Goal: Information Seeking & Learning: Learn about a topic

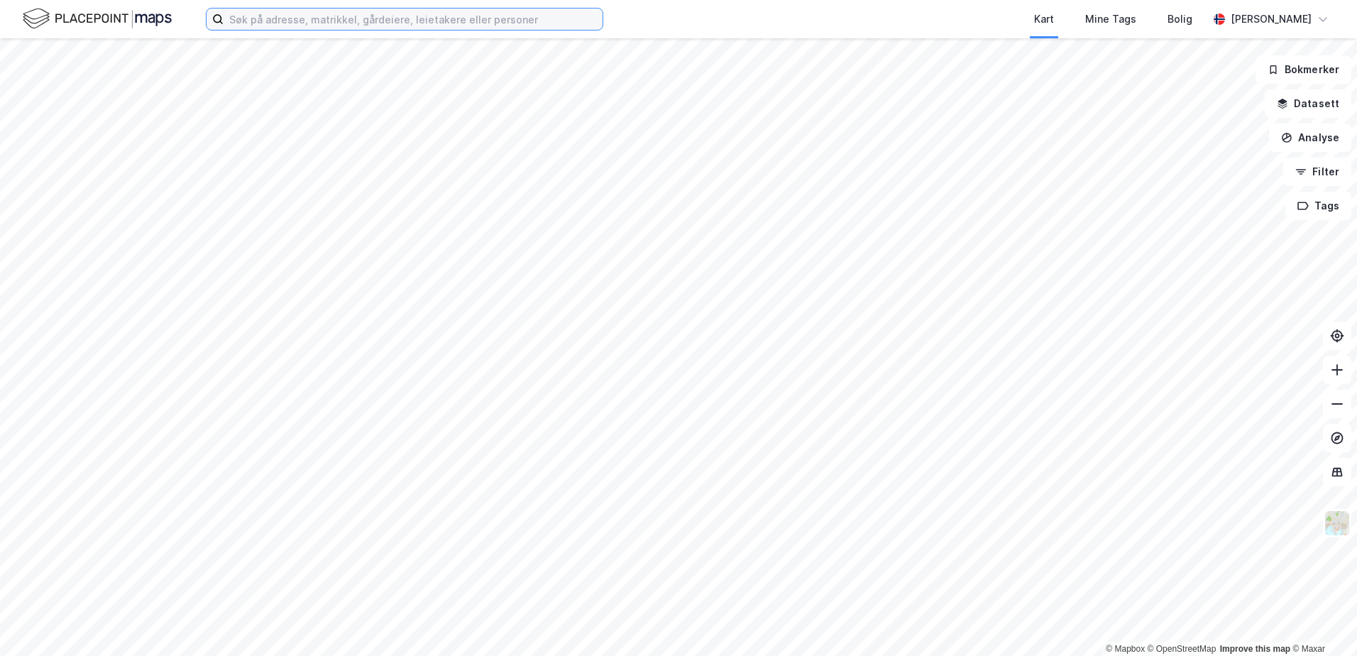
click at [271, 19] on input at bounding box center [413, 19] width 379 height 21
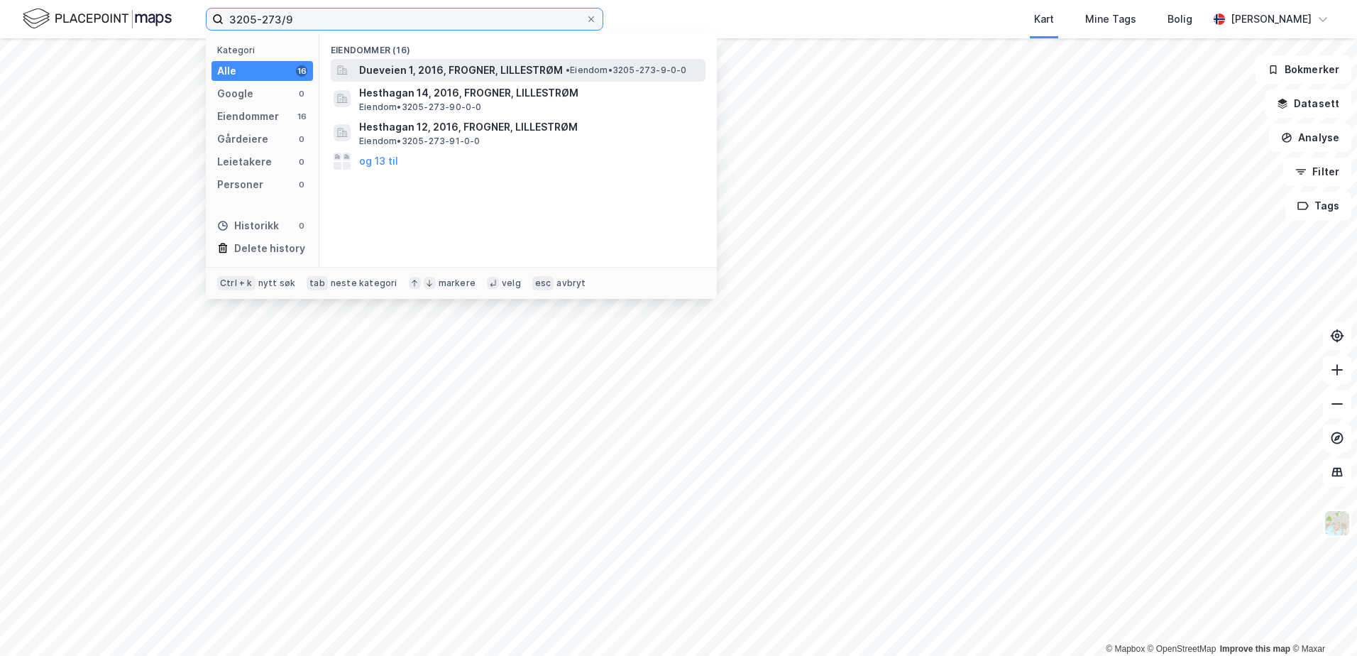
type input "3205-273/9"
click at [609, 70] on span "• Eiendom • 3205-273-9-0-0" at bounding box center [626, 70] width 121 height 11
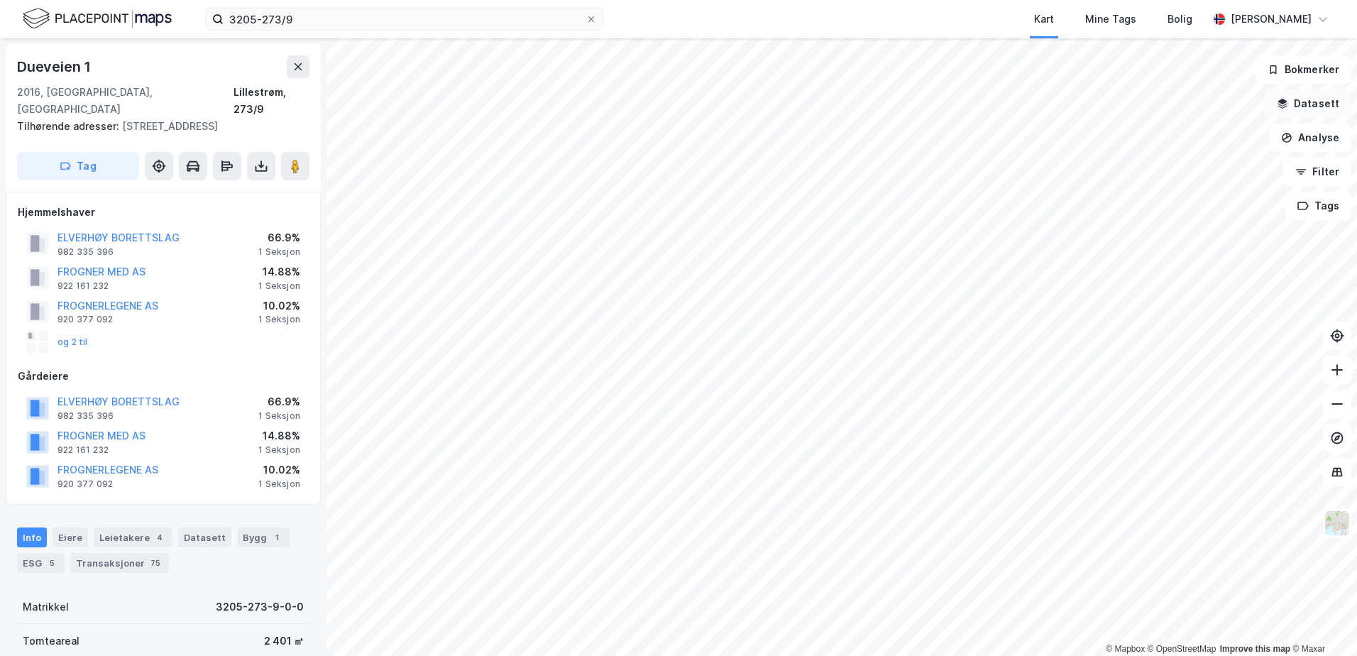
click at [1288, 106] on icon "button" at bounding box center [1282, 103] width 11 height 11
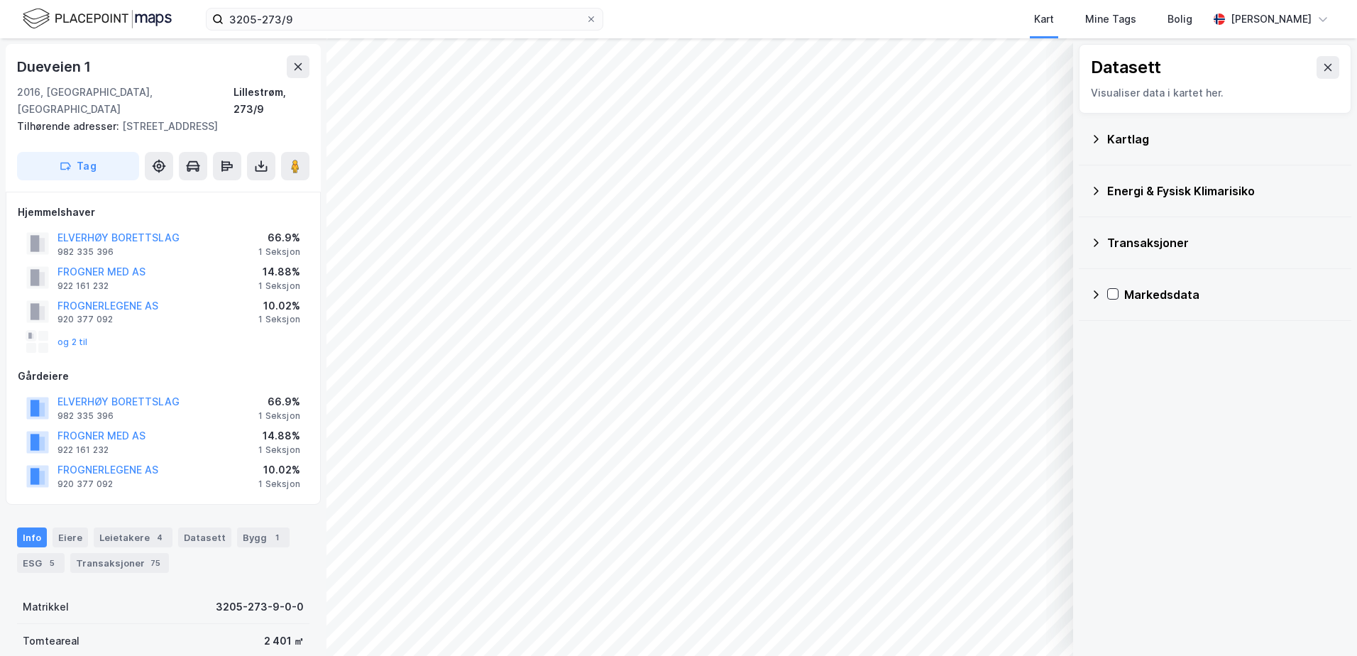
click at [1100, 138] on icon at bounding box center [1095, 138] width 11 height 11
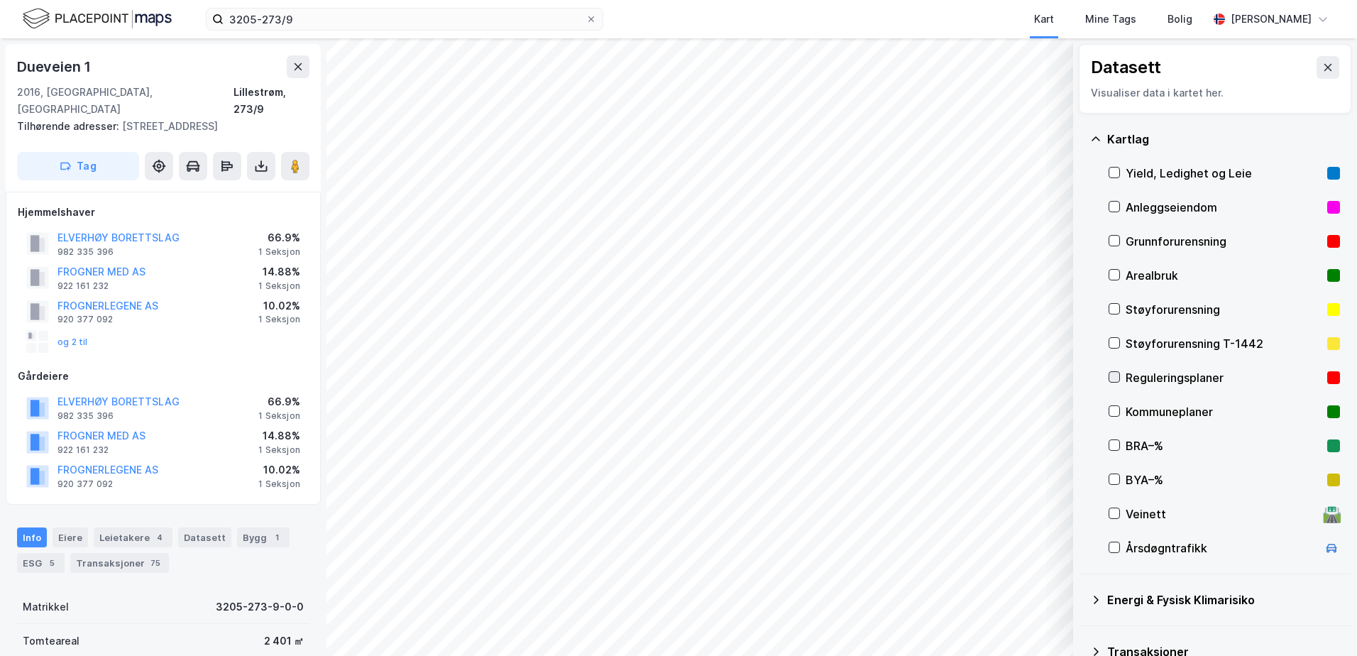
click at [1113, 381] on icon at bounding box center [1114, 377] width 10 height 10
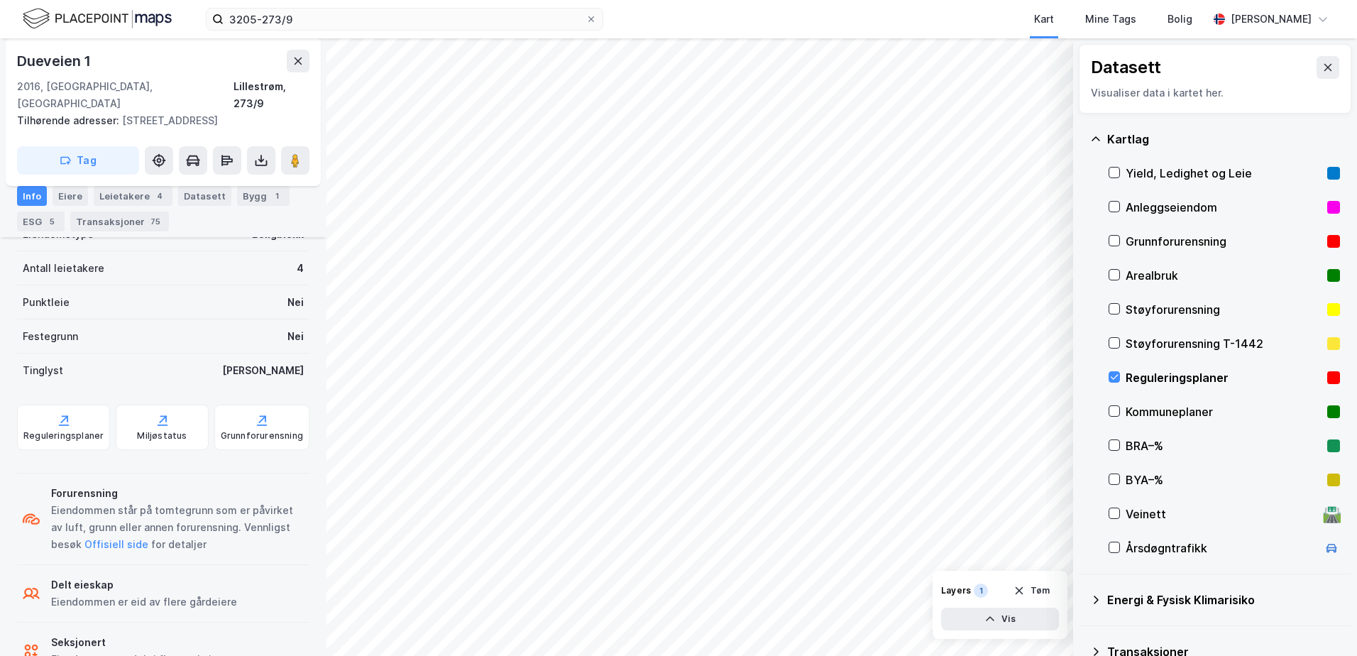
scroll to position [505, 0]
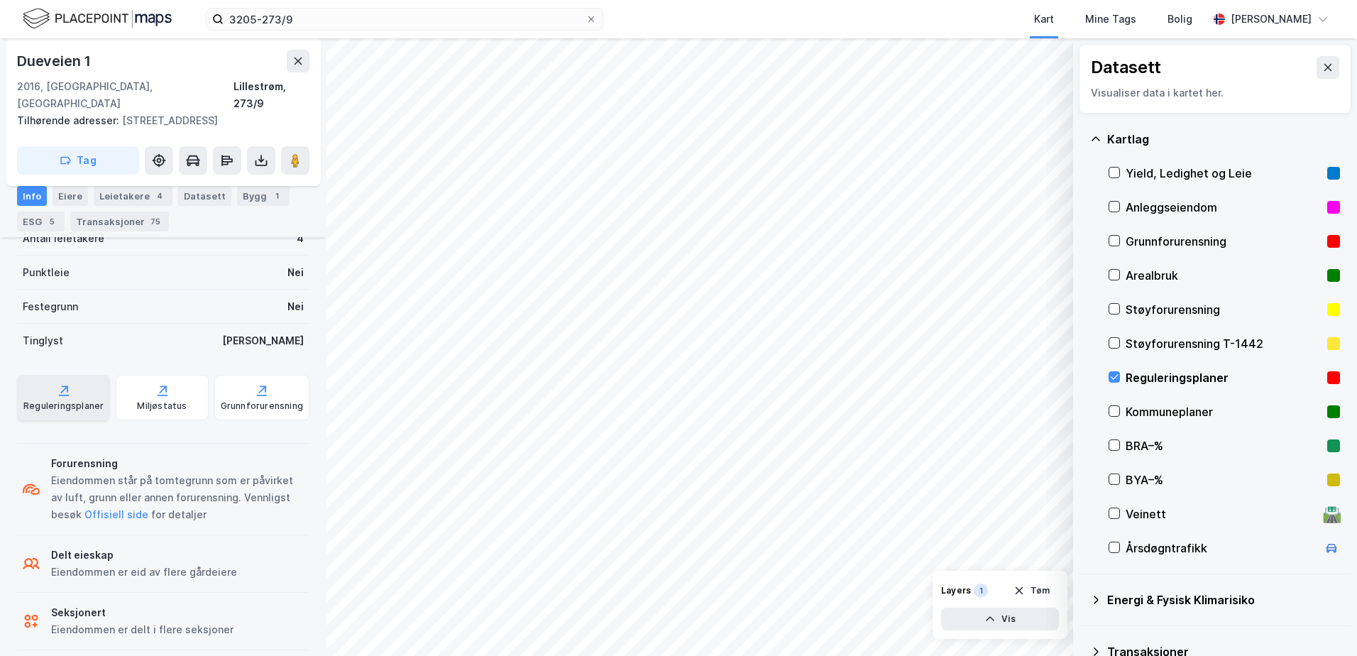
click at [51, 378] on div "Reguleringsplaner" at bounding box center [63, 397] width 93 height 45
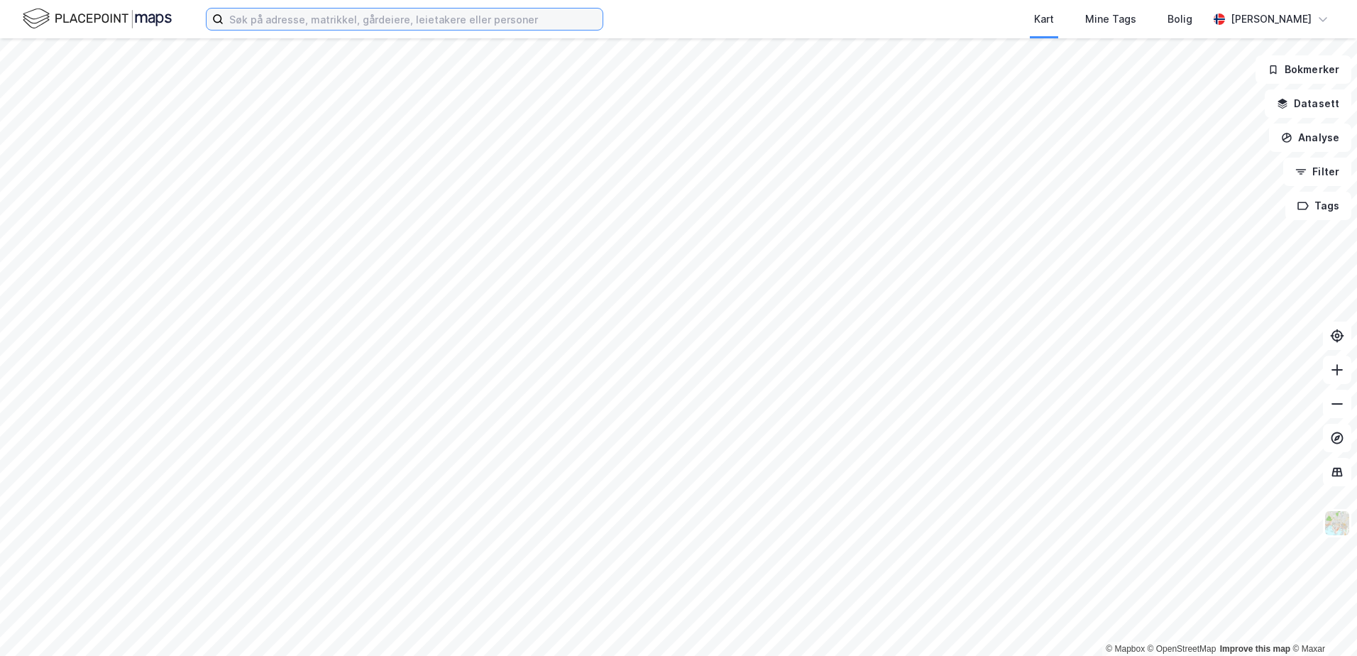
click at [274, 19] on input at bounding box center [413, 19] width 379 height 21
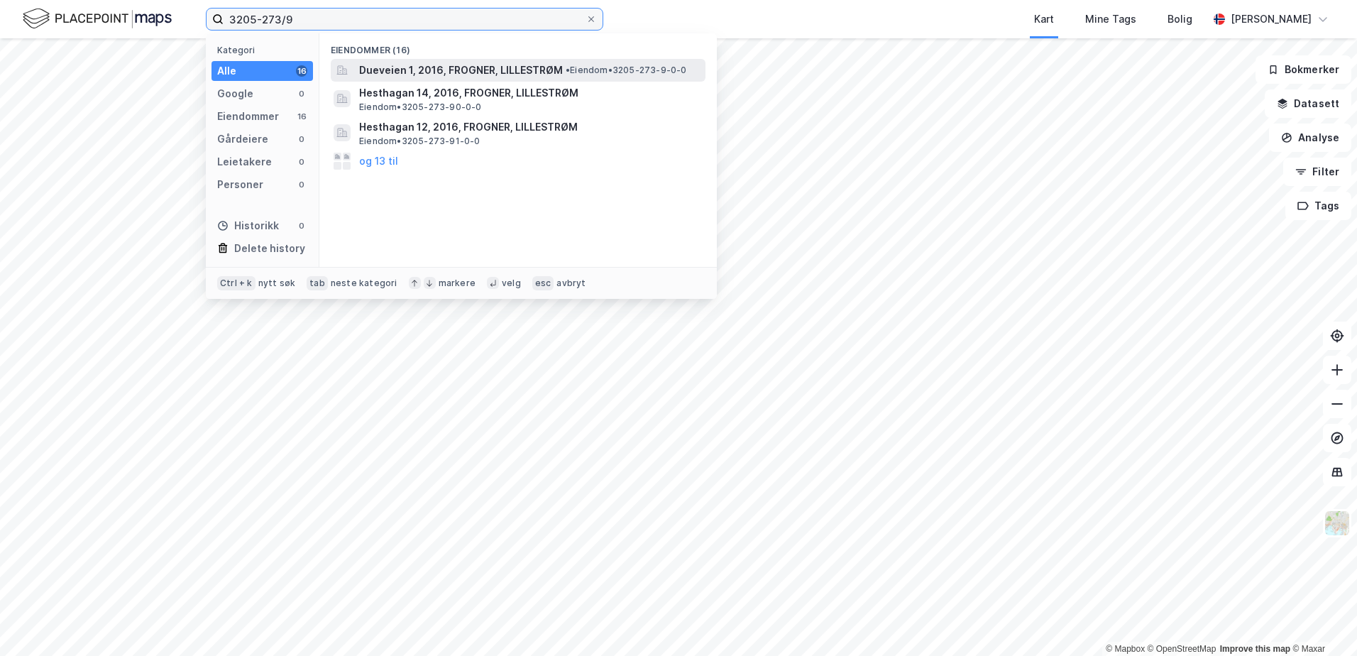
type input "3205-273/9"
click at [501, 64] on span "Dueveien 1, 2016, FROGNER, LILLESTRØM" at bounding box center [461, 70] width 204 height 17
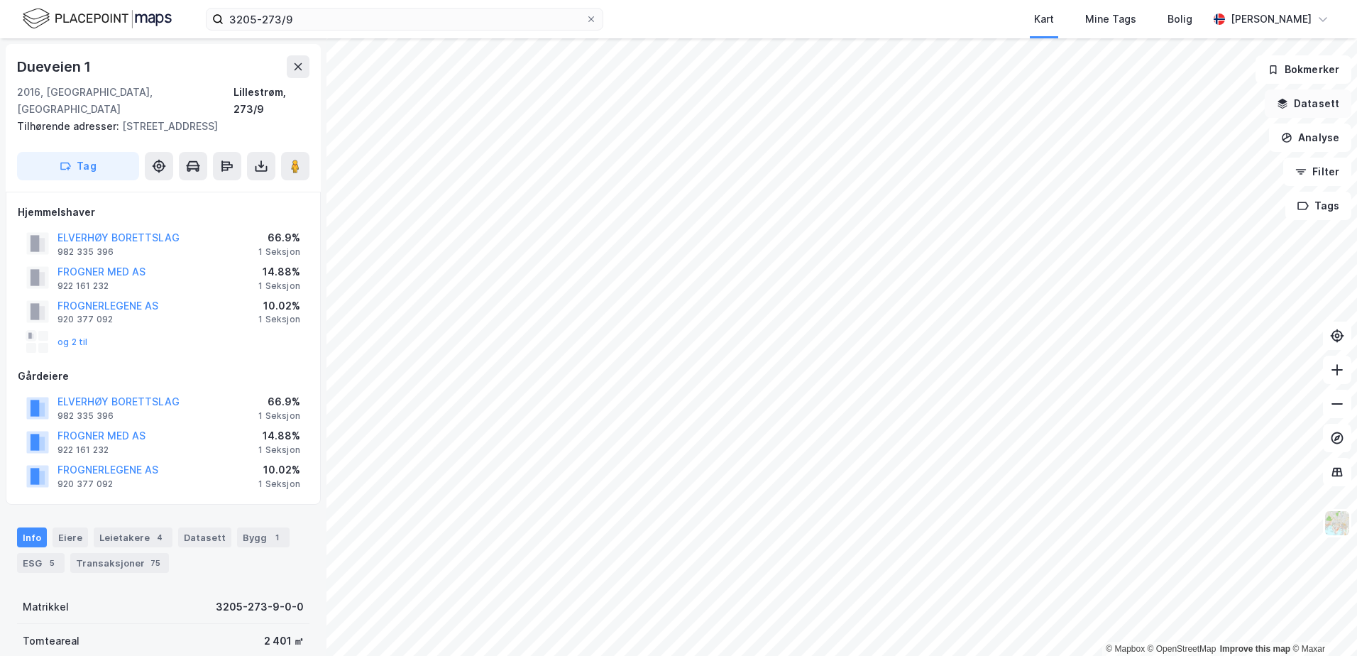
click at [1288, 101] on icon "button" at bounding box center [1282, 102] width 9 height 6
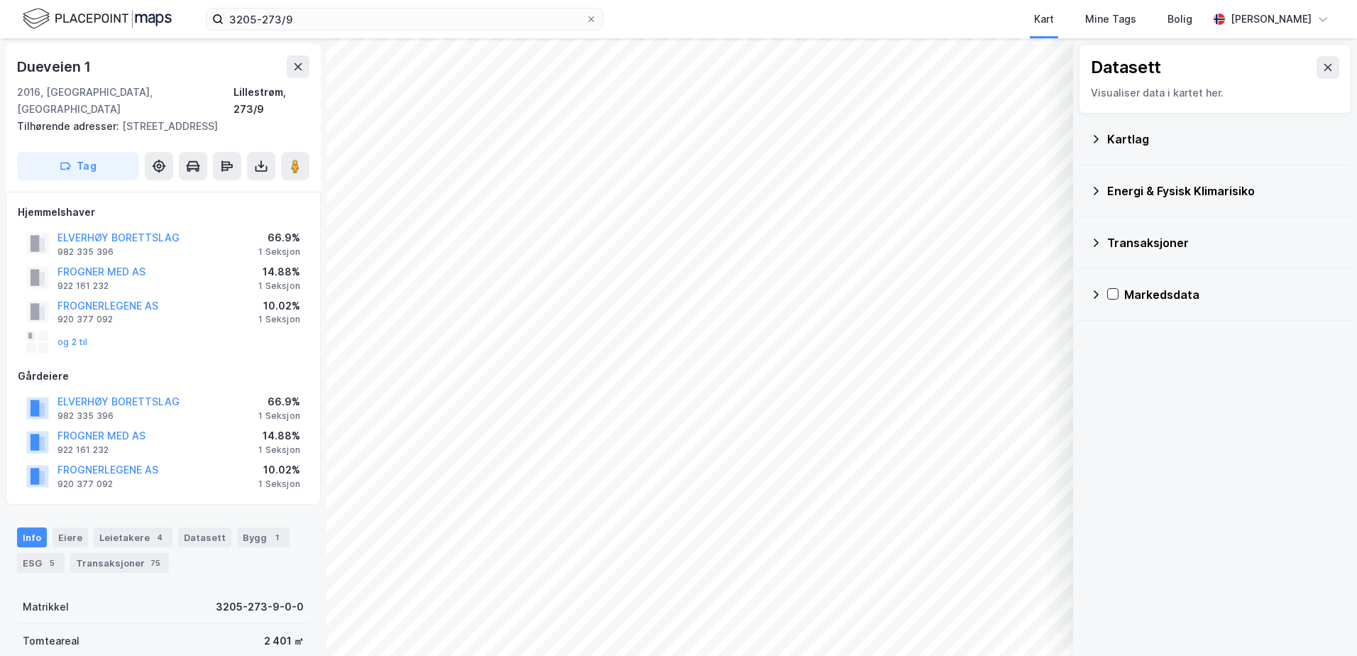
click at [1096, 187] on icon at bounding box center [1095, 190] width 11 height 11
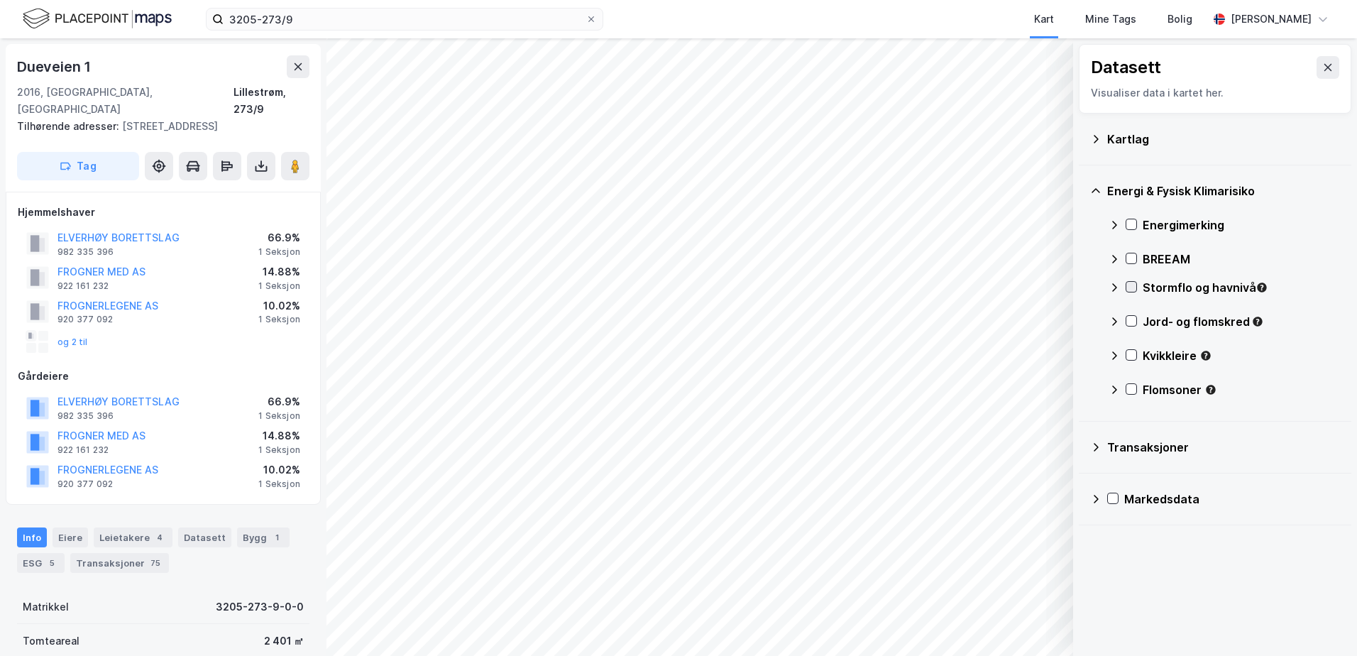
click at [1130, 287] on icon at bounding box center [1132, 287] width 10 height 10
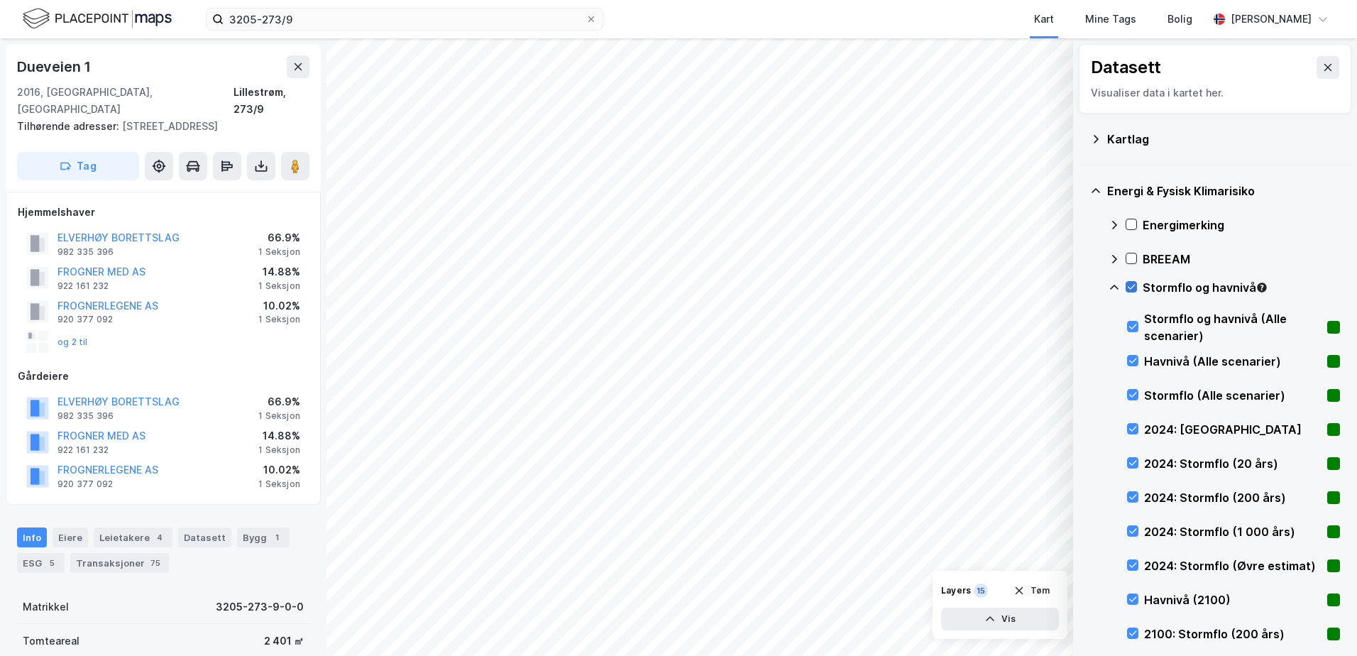
click at [1131, 287] on icon at bounding box center [1132, 287] width 10 height 10
click at [1114, 292] on icon at bounding box center [1114, 287] width 11 height 11
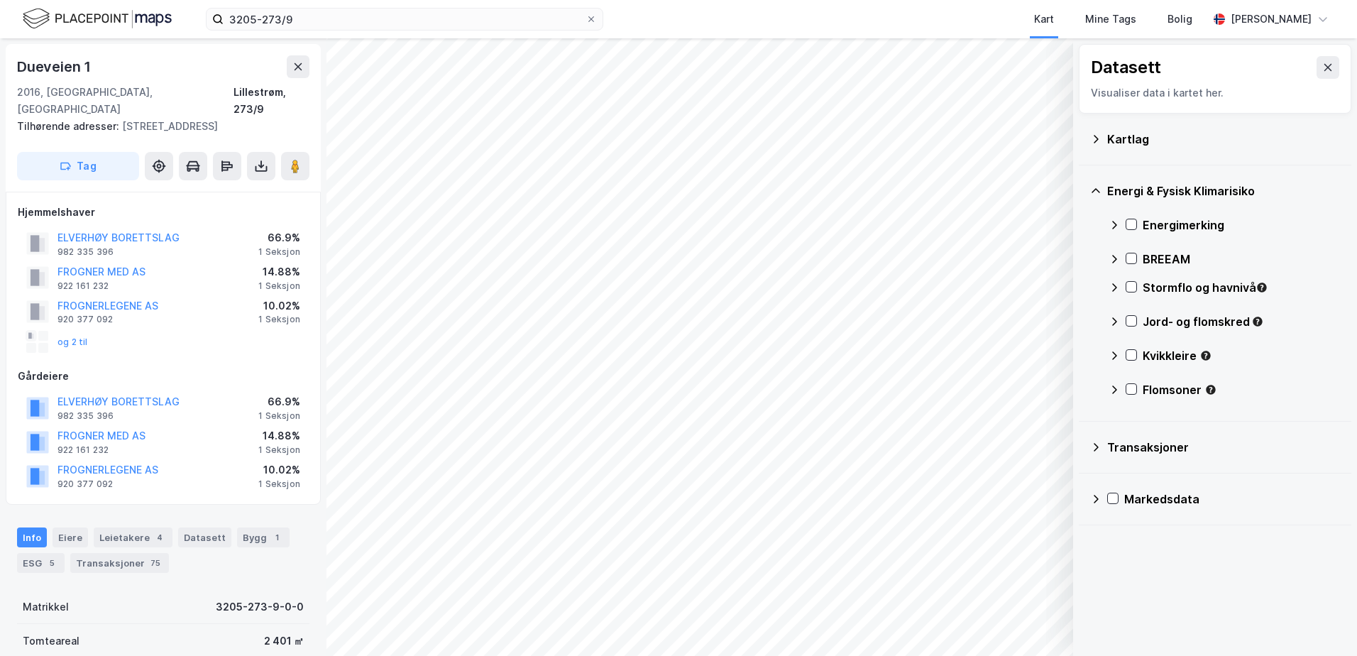
click at [1113, 287] on icon at bounding box center [1114, 287] width 11 height 11
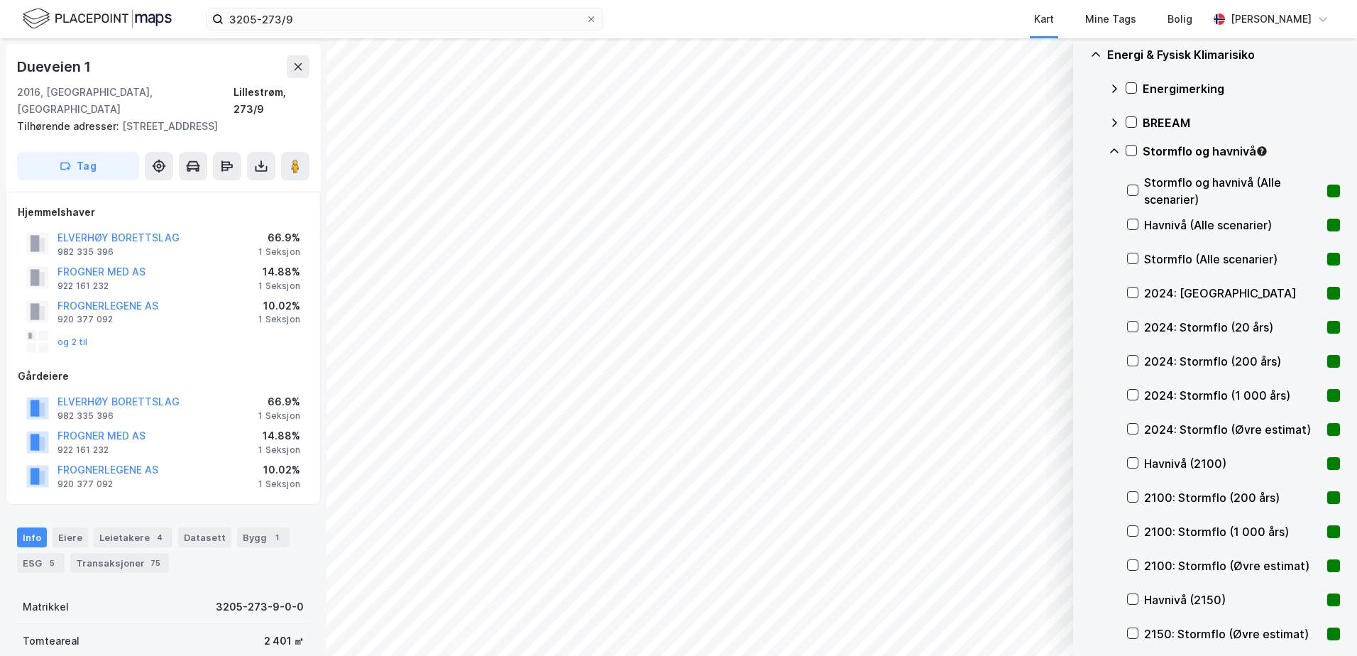
scroll to position [142, 0]
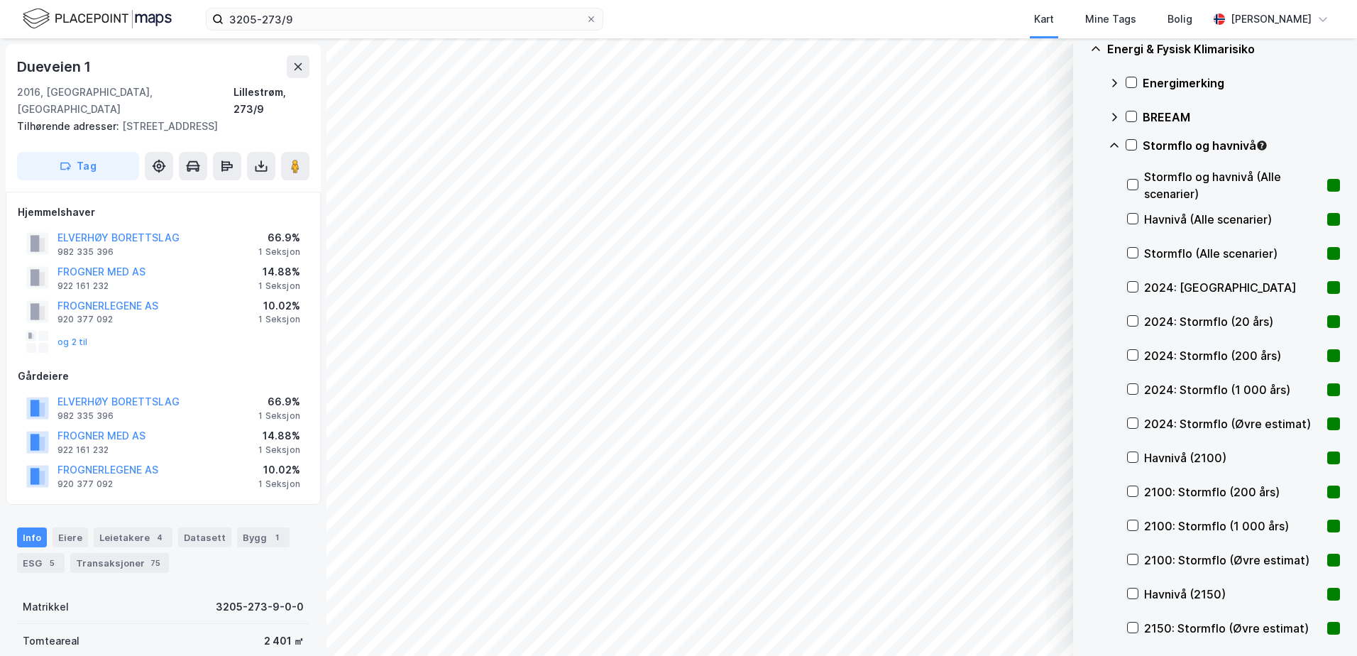
click at [1115, 144] on icon at bounding box center [1114, 145] width 9 height 4
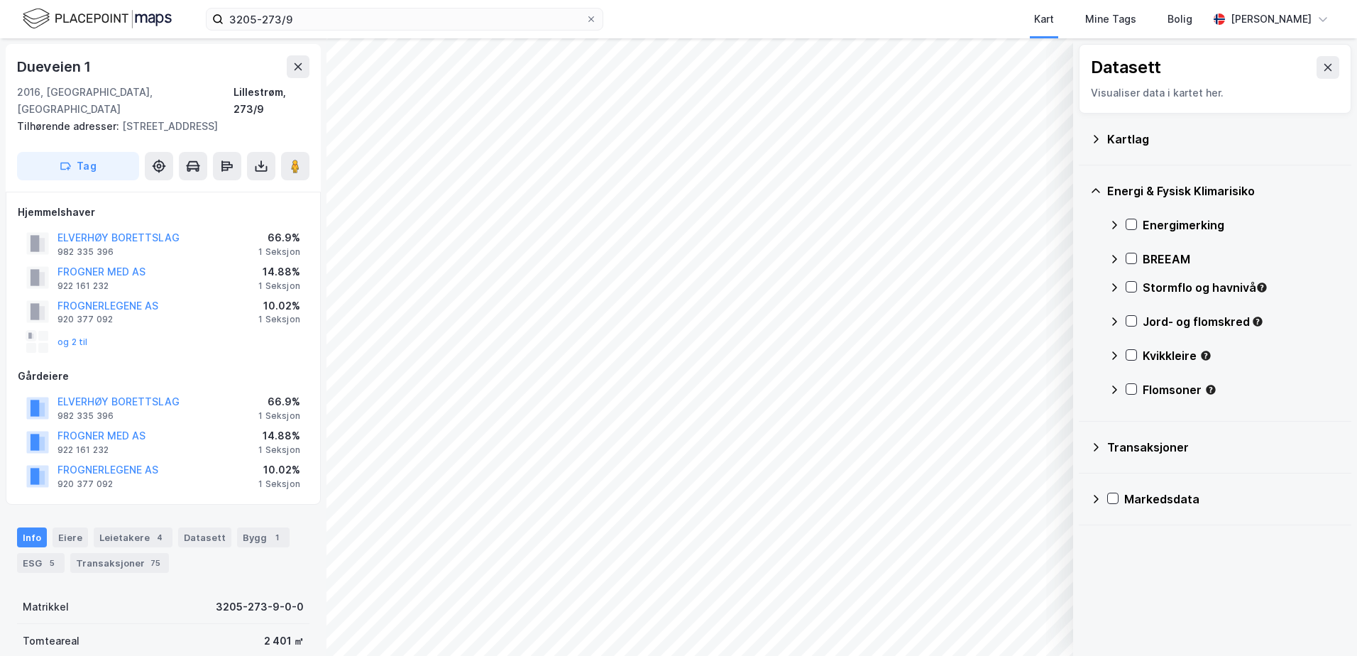
scroll to position [0, 0]
click at [1138, 322] on div "Jord- og flomskred" at bounding box center [1224, 327] width 231 height 34
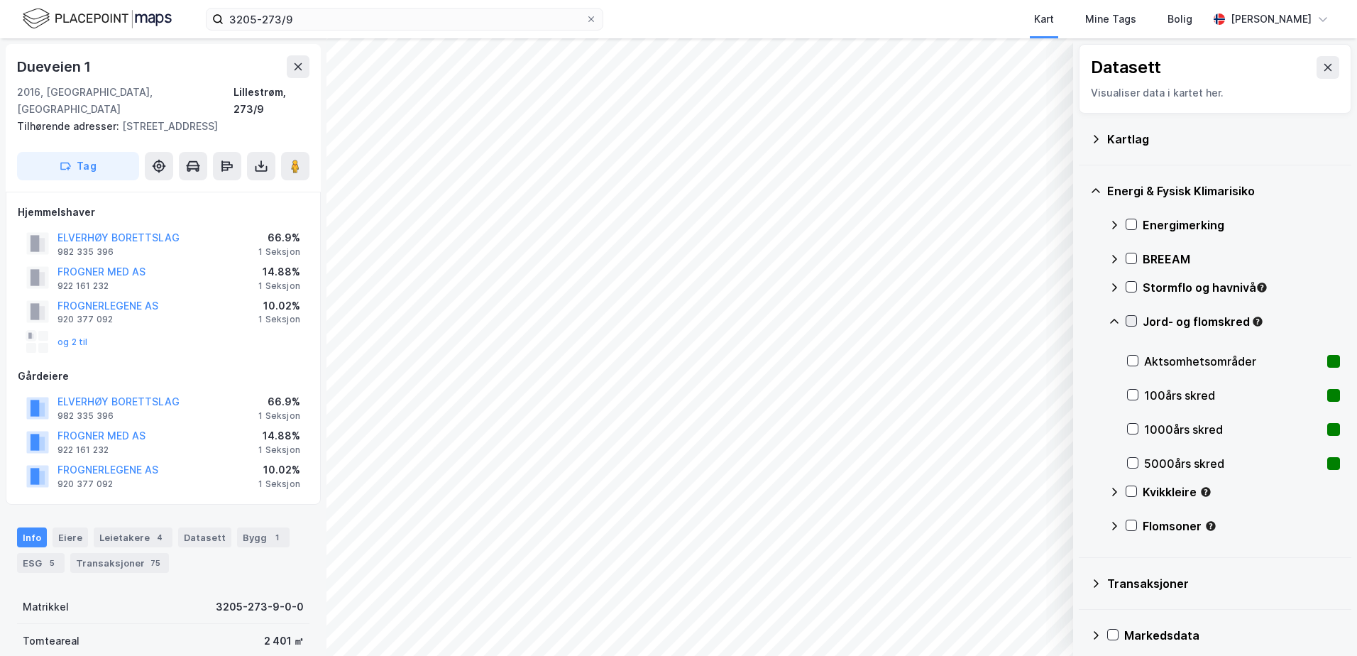
click at [1132, 324] on icon at bounding box center [1132, 321] width 10 height 10
click at [1135, 318] on icon at bounding box center [1132, 321] width 10 height 10
click at [1114, 319] on icon at bounding box center [1114, 321] width 9 height 5
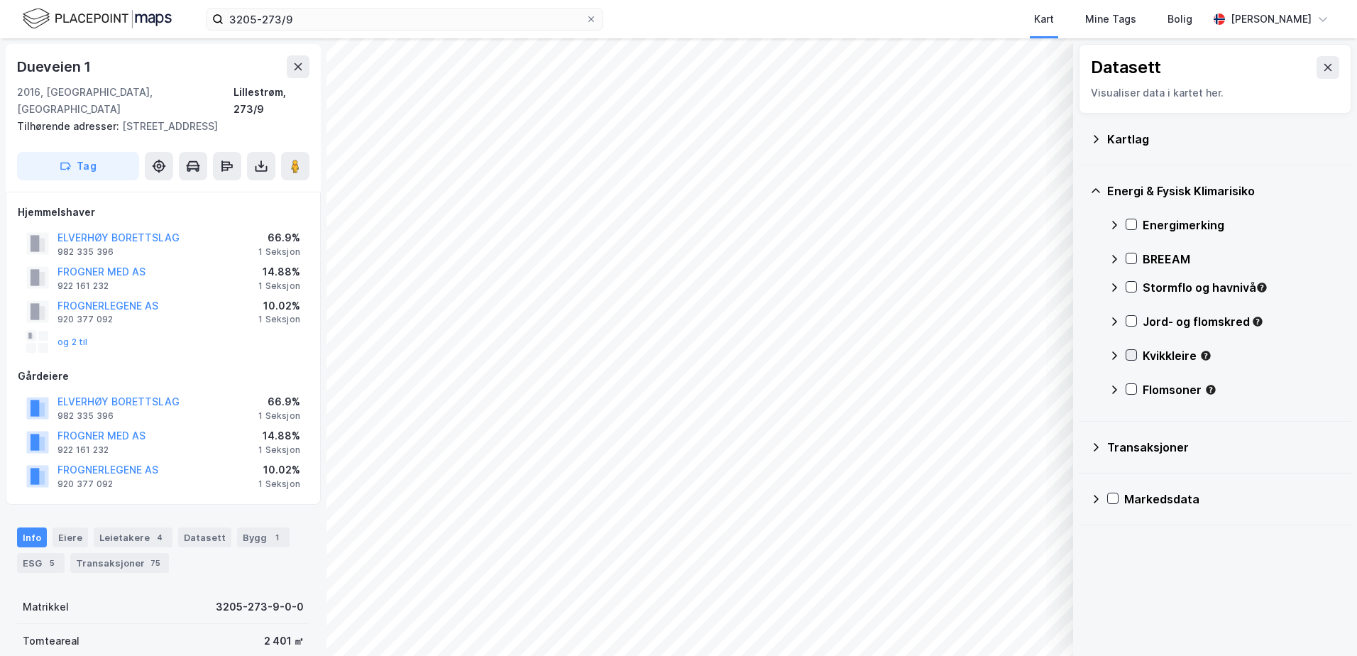
click at [1133, 356] on icon at bounding box center [1132, 355] width 8 height 5
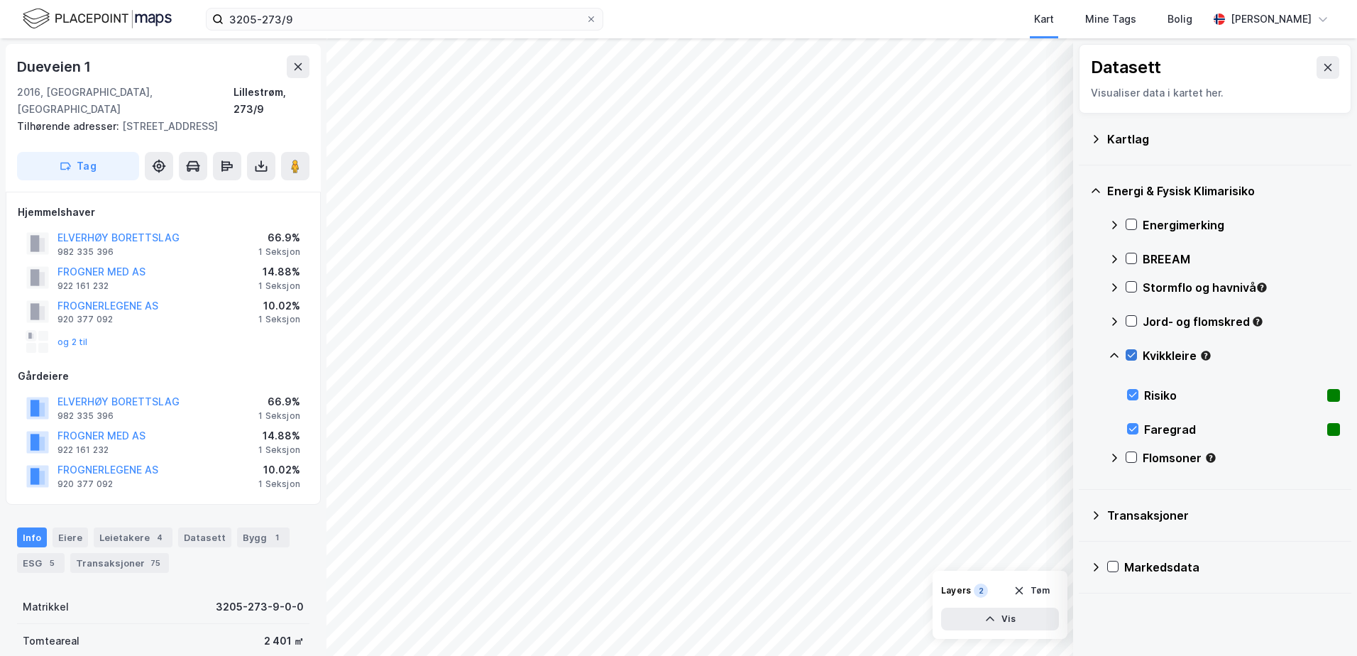
click at [1130, 351] on icon at bounding box center [1132, 355] width 10 height 10
click at [1132, 319] on icon at bounding box center [1132, 321] width 10 height 10
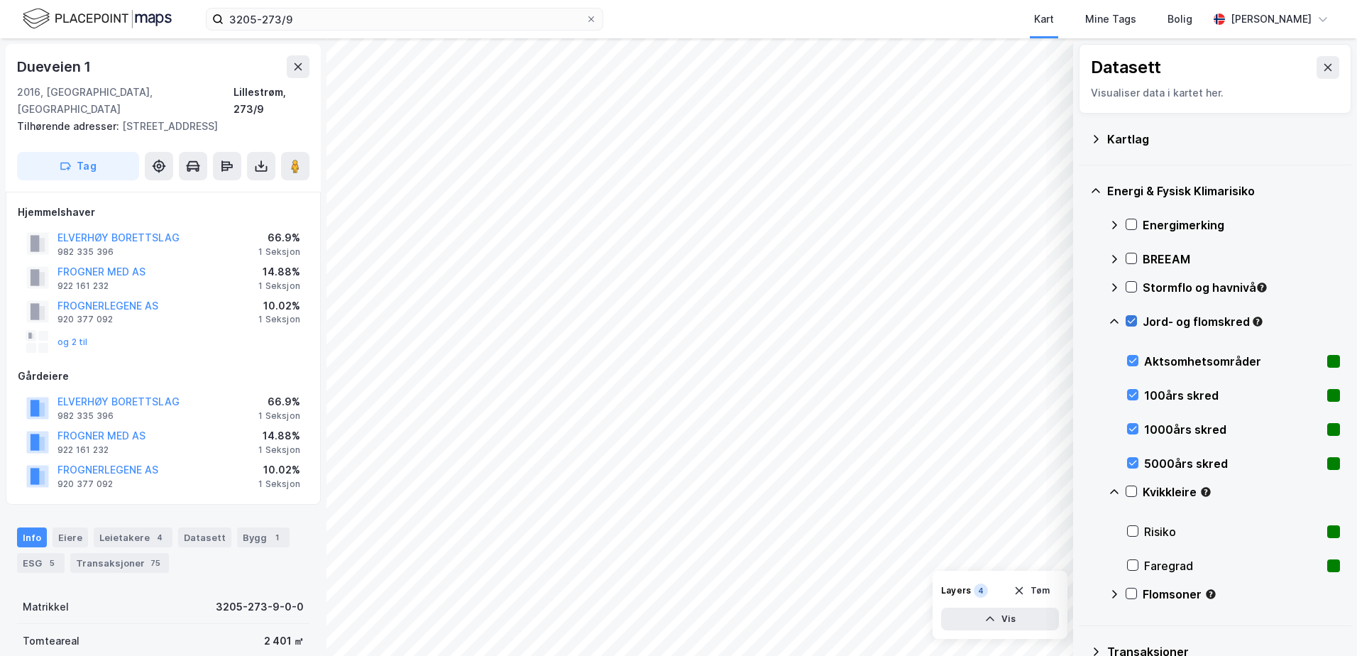
click at [1131, 323] on icon at bounding box center [1132, 321] width 8 height 5
click at [1131, 488] on icon at bounding box center [1132, 491] width 10 height 10
click at [1130, 493] on icon at bounding box center [1132, 491] width 8 height 5
click at [1117, 494] on icon at bounding box center [1114, 491] width 11 height 11
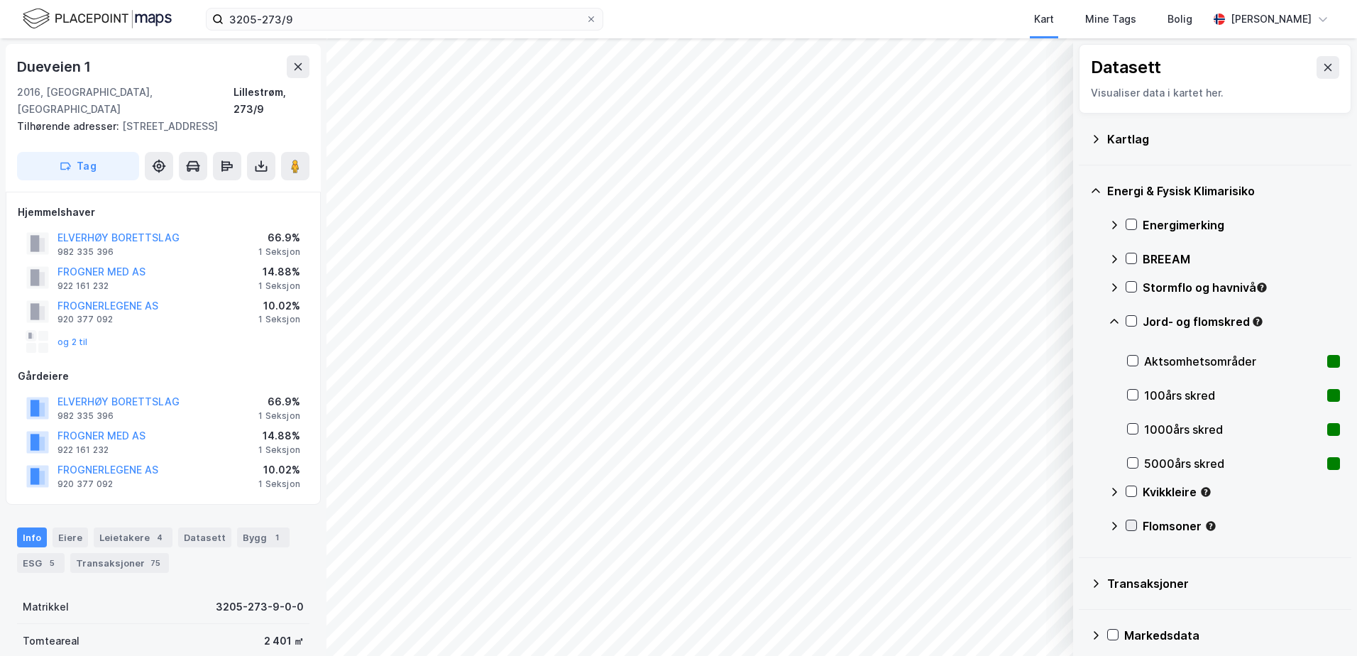
click at [1135, 526] on icon at bounding box center [1132, 525] width 10 height 10
